Goal: Task Accomplishment & Management: Manage account settings

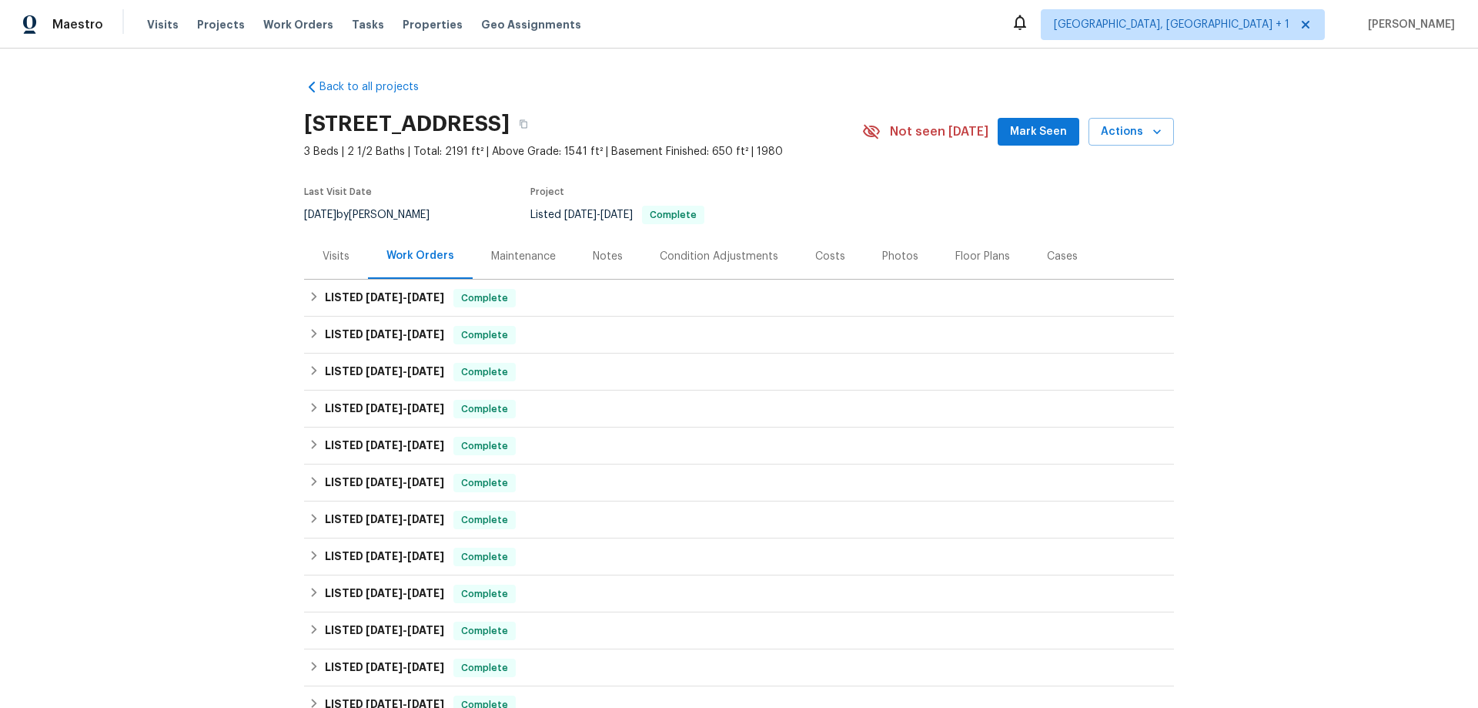
click at [512, 259] on div "Maintenance" at bounding box center [523, 256] width 65 height 15
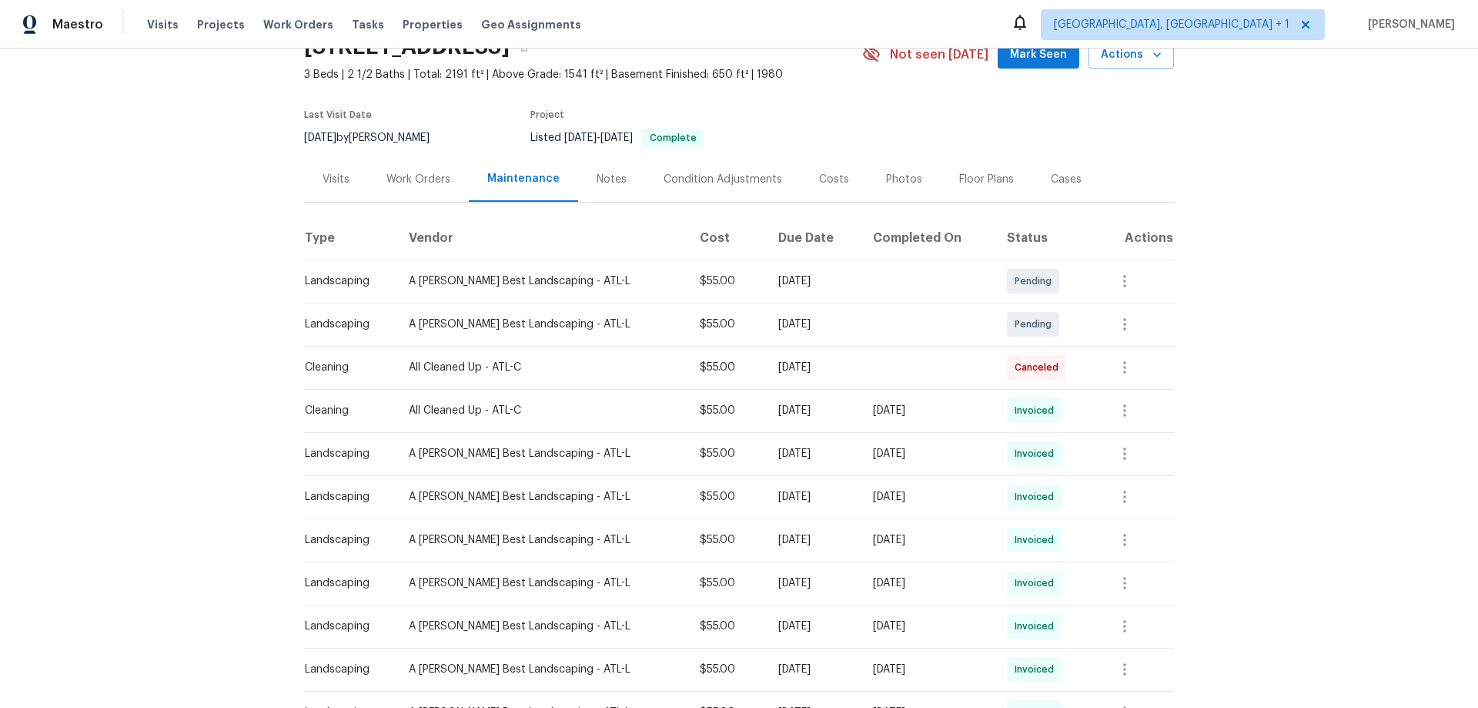
scroll to position [154, 0]
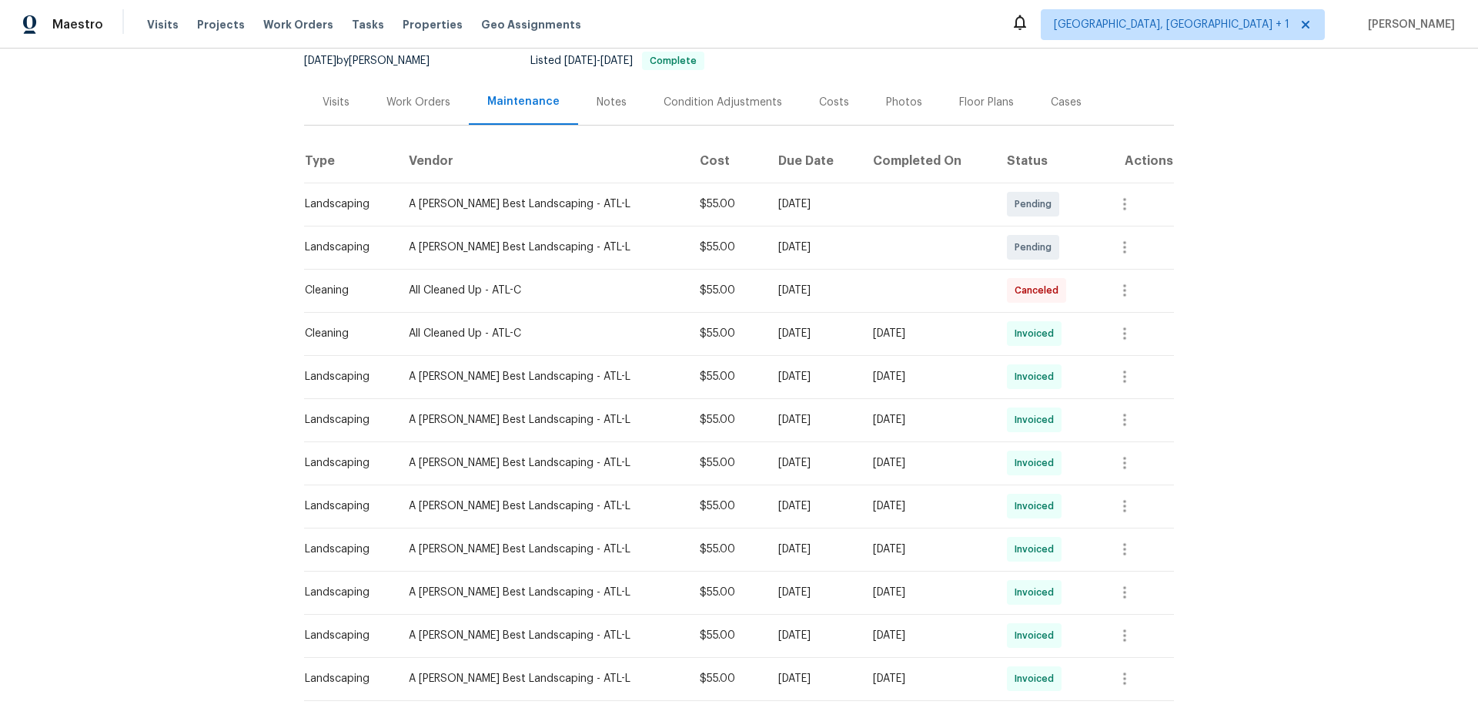
drag, startPoint x: 721, startPoint y: 330, endPoint x: 949, endPoint y: 340, distance: 228.1
click at [949, 340] on tr "Cleaning All Cleaned Up - ATL-C $55.00 [DATE] [DATE] Invoiced" at bounding box center [739, 333] width 870 height 43
drag, startPoint x: 745, startPoint y: 422, endPoint x: 942, endPoint y: 407, distance: 197.6
click at [942, 407] on tr "Landscaping A [PERSON_NAME] Best Landscaping - ATL-L $55.00 [DATE] [DATE] Invoi…" at bounding box center [739, 419] width 870 height 43
click at [941, 398] on td "[DATE]" at bounding box center [928, 419] width 134 height 43
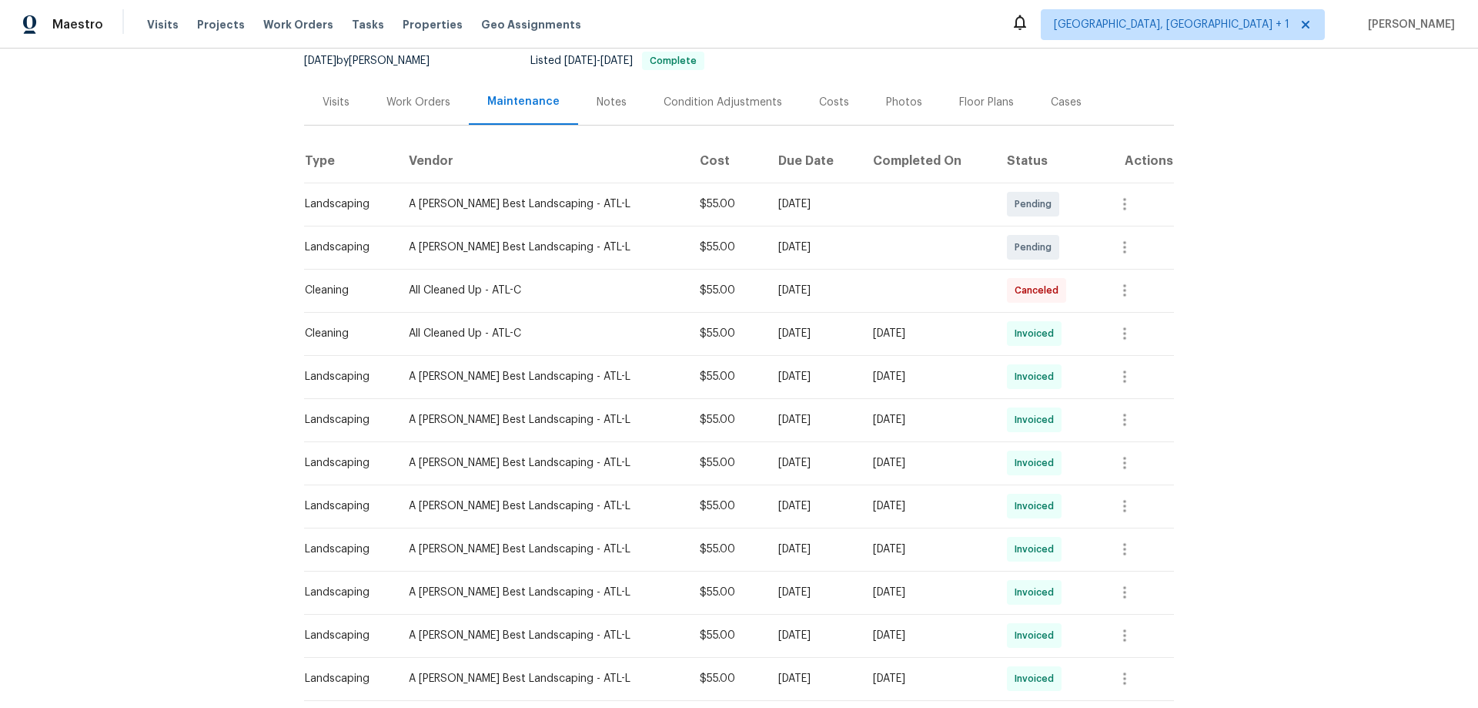
drag, startPoint x: 747, startPoint y: 407, endPoint x: 952, endPoint y: 410, distance: 204.8
click at [952, 410] on tr "Landscaping A [PERSON_NAME] Best Landscaping - ATL-L $55.00 [DATE] [DATE] Invoi…" at bounding box center [739, 419] width 870 height 43
click at [1123, 416] on icon "button" at bounding box center [1124, 419] width 3 height 12
click at [1123, 455] on li "View details" at bounding box center [1153, 445] width 108 height 25
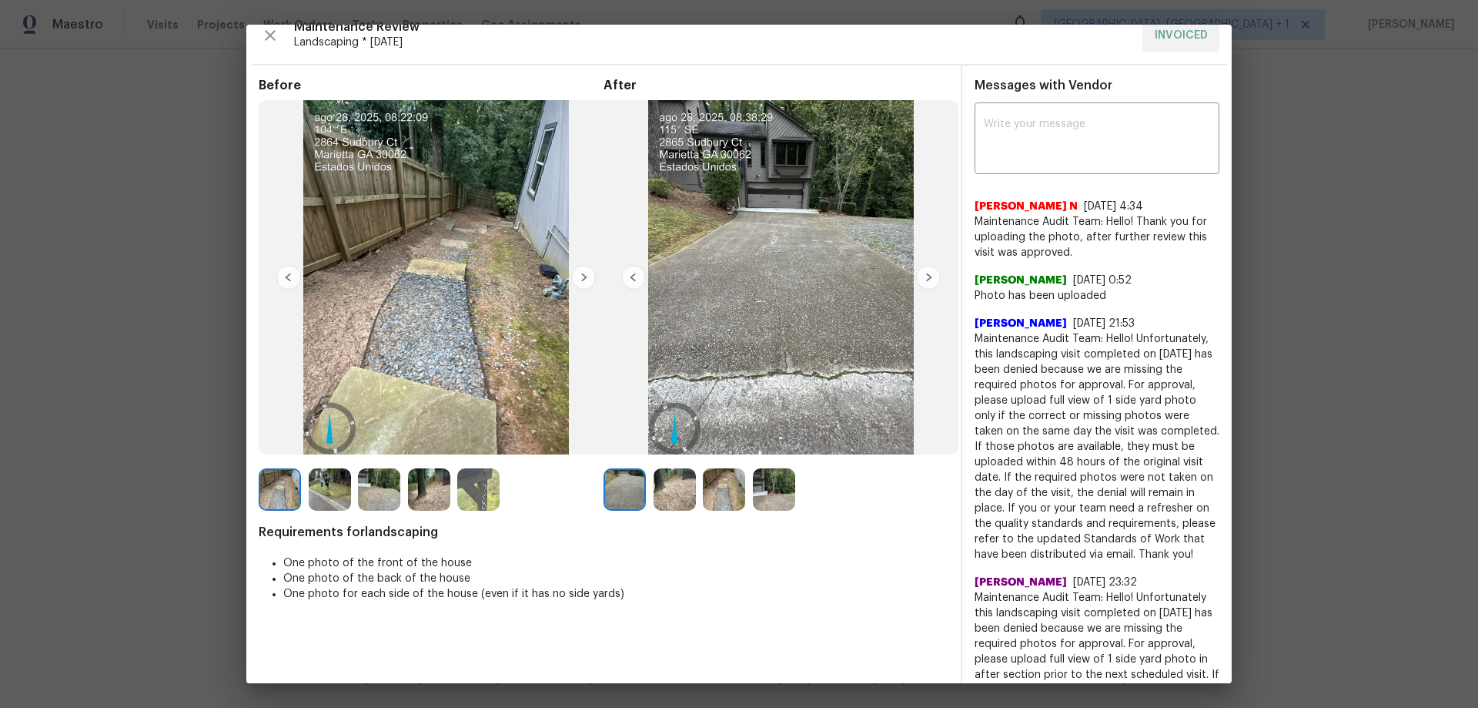
scroll to position [0, 0]
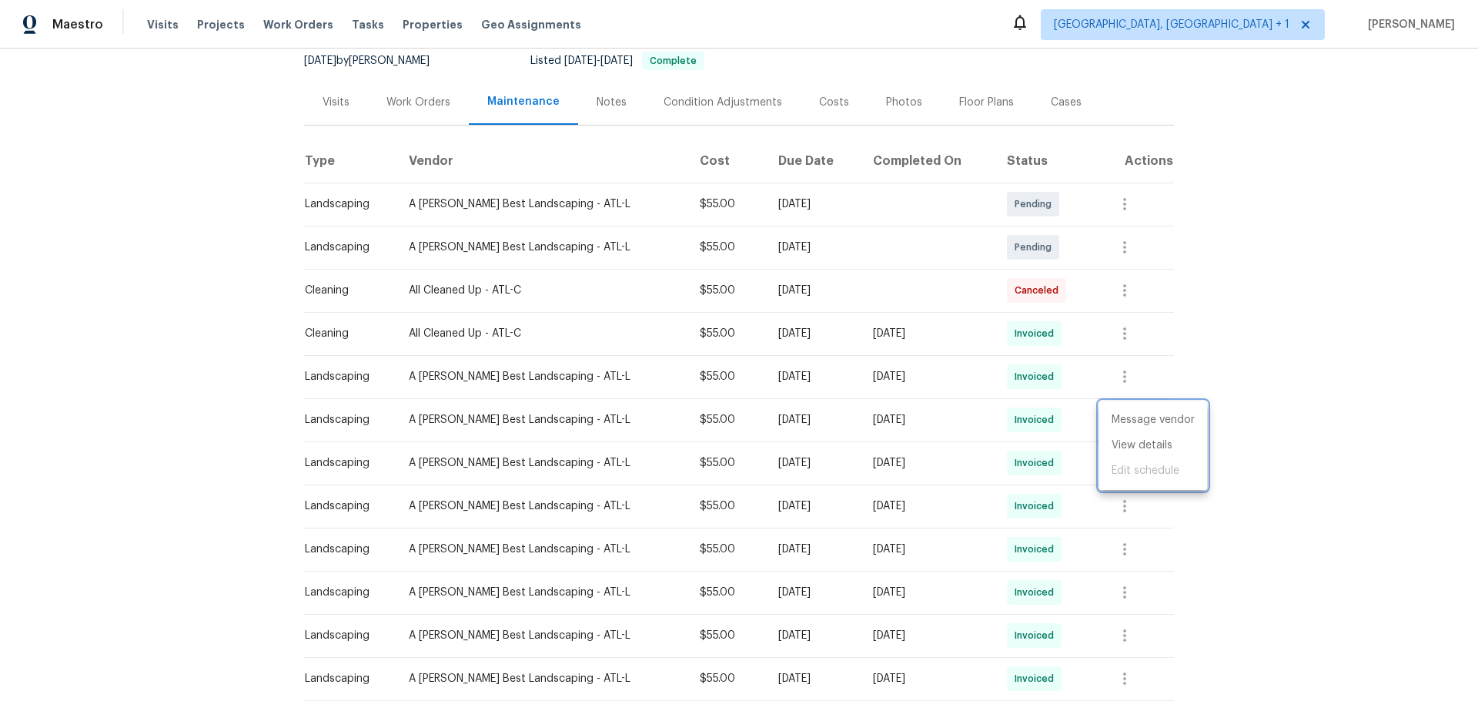
click at [808, 377] on div at bounding box center [739, 354] width 1478 height 708
drag, startPoint x: 731, startPoint y: 467, endPoint x: 1109, endPoint y: 469, distance: 378.0
click at [1109, 469] on tr "Landscaping A [PERSON_NAME] Best Landscaping - ATL-L $55.00 [DATE] [DATE] Invoi…" at bounding box center [739, 462] width 870 height 43
click at [915, 467] on div "[DATE]" at bounding box center [927, 462] width 109 height 15
